Goal: Information Seeking & Learning: Learn about a topic

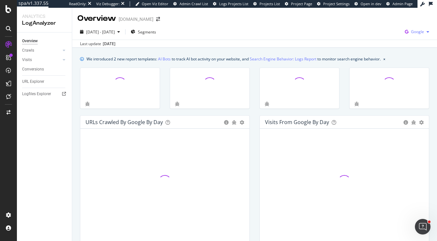
click at [418, 33] on span "Google" at bounding box center [417, 32] width 13 height 6
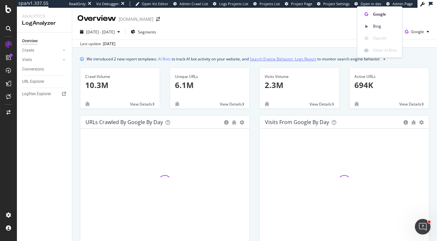
click at [306, 57] on link "Search Engine Behavior: Logs Report" at bounding box center [283, 59] width 67 height 7
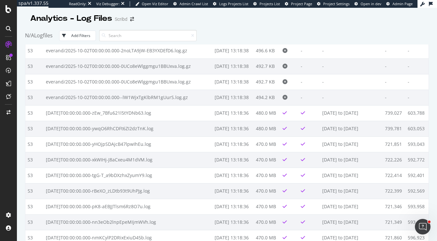
scroll to position [1572, 0]
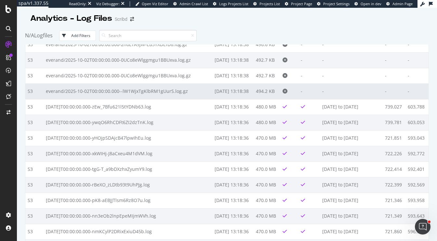
drag, startPoint x: 277, startPoint y: 94, endPoint x: 253, endPoint y: 94, distance: 24.7
click at [253, 94] on tr "S3 everand/2025-10-02T00:00:00.000--lW1WjxTgKlbRM1gUurS.log.gz 2025-10-03 13:18…" at bounding box center [226, 92] width 403 height 16
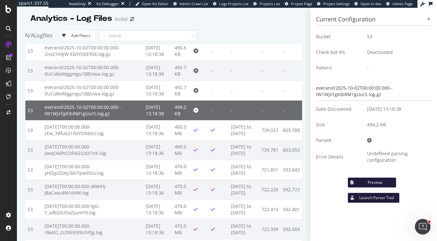
click at [156, 106] on td "2025-10-03 13:18:38" at bounding box center [157, 111] width 29 height 20
click at [431, 20] on div at bounding box center [429, 19] width 6 height 6
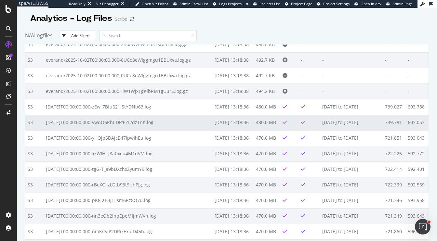
click at [241, 121] on td "2025-10-03 13:18:36" at bounding box center [232, 123] width 41 height 16
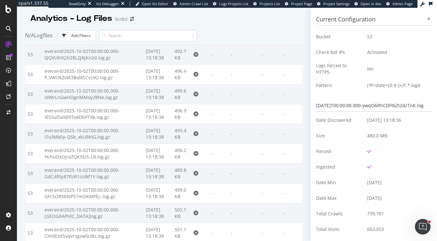
scroll to position [1992, 0]
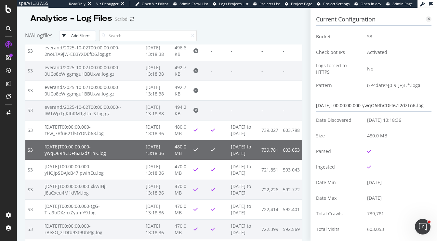
click at [430, 18] on div at bounding box center [429, 19] width 6 height 6
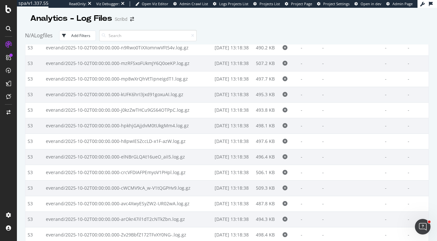
scroll to position [918, 0]
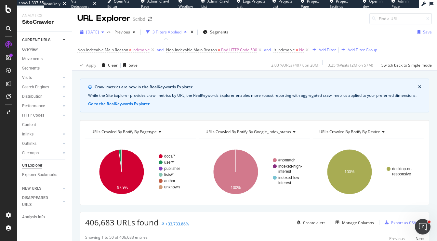
click at [99, 34] on span "[DATE]" at bounding box center [92, 32] width 13 height 6
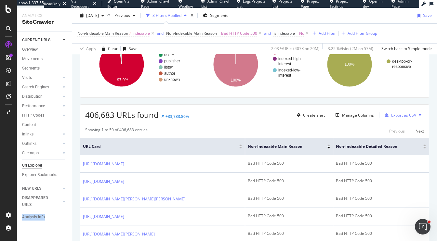
scroll to position [92, 0]
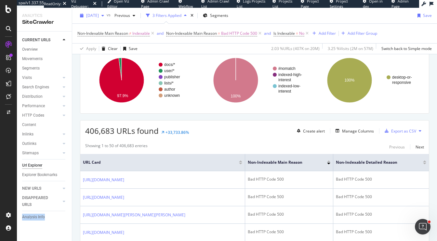
click at [99, 15] on span "[DATE]" at bounding box center [92, 16] width 13 height 6
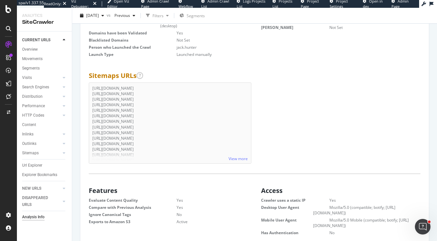
scroll to position [73, 0]
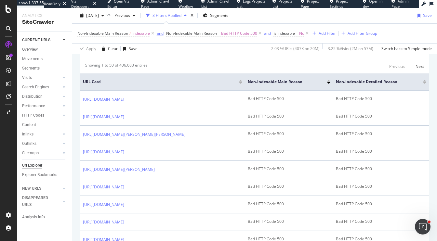
scroll to position [173, 0]
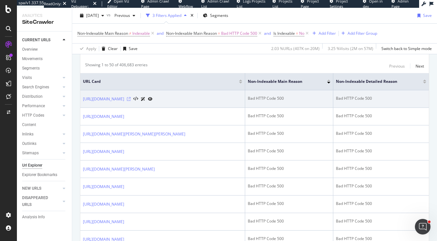
click at [131, 98] on icon at bounding box center [129, 99] width 4 height 4
